Goal: Information Seeking & Learning: Learn about a topic

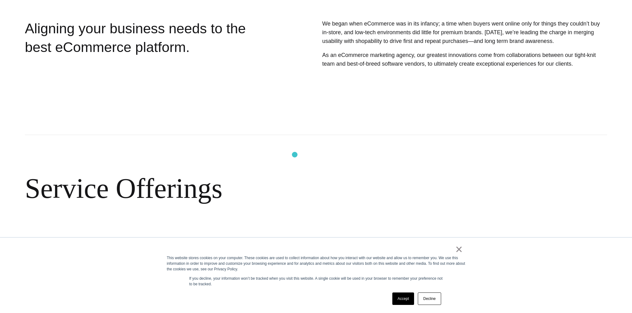
scroll to position [208, 0]
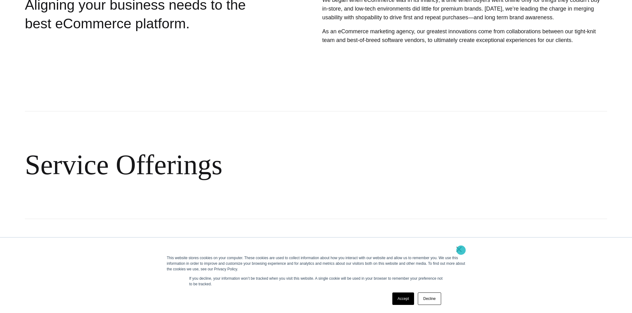
click at [460, 249] on link "×" at bounding box center [459, 249] width 7 height 6
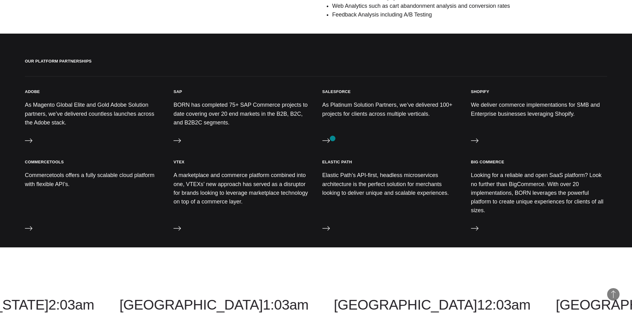
scroll to position [538, 0]
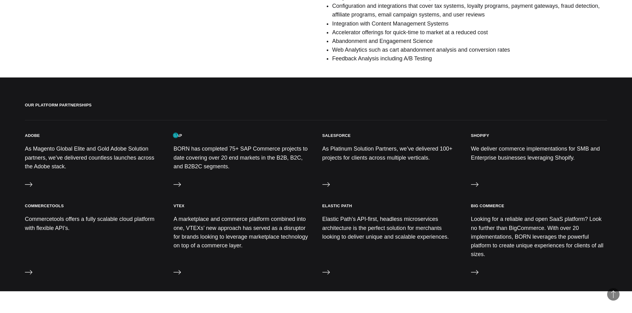
click at [176, 135] on h3 "SAP" at bounding box center [178, 135] width 9 height 5
click at [175, 135] on h3 "SAP" at bounding box center [178, 135] width 9 height 5
click at [181, 187] on div "SAP BORN has completed 75+ SAP Commerce projects to date covering over 20 end m…" at bounding box center [242, 162] width 136 height 58
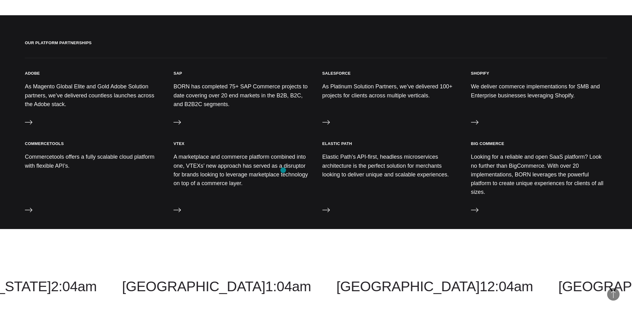
scroll to position [598, 0]
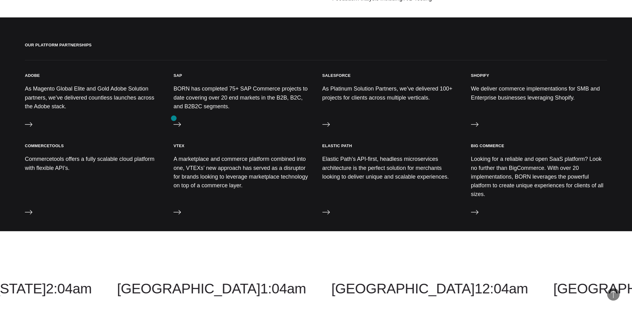
click at [175, 120] on div "SAP BORN has completed 75+ SAP Commerce projects to date covering over 20 end m…" at bounding box center [242, 102] width 136 height 58
click at [176, 122] on icon at bounding box center [177, 124] width 7 height 7
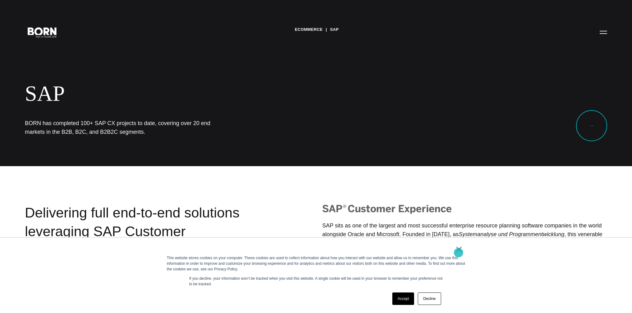
click at [459, 252] on link "×" at bounding box center [459, 249] width 7 height 6
